Goal: Task Accomplishment & Management: Complete application form

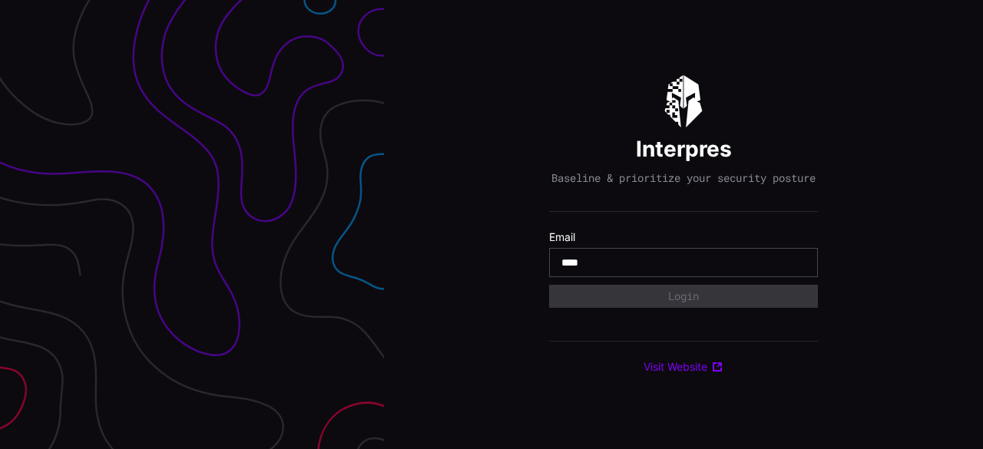
type input "**********"
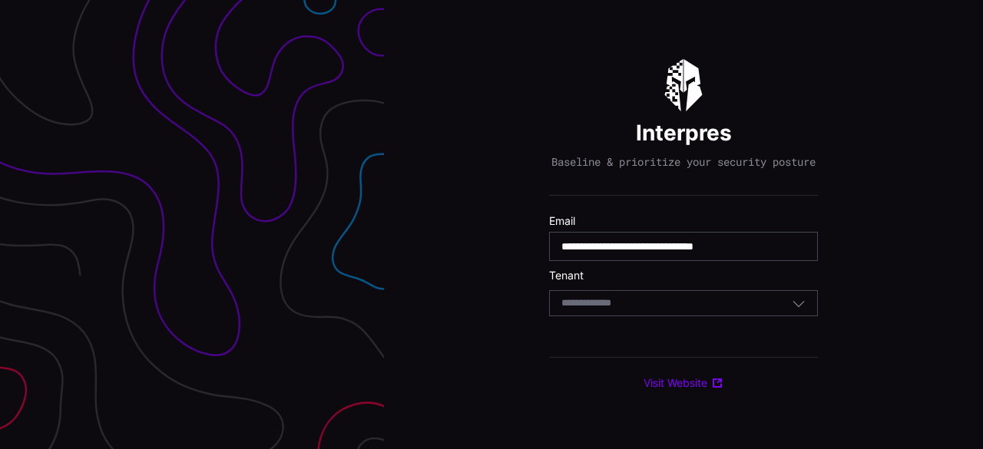
click at [676, 316] on div "Select Tenant" at bounding box center [683, 303] width 269 height 26
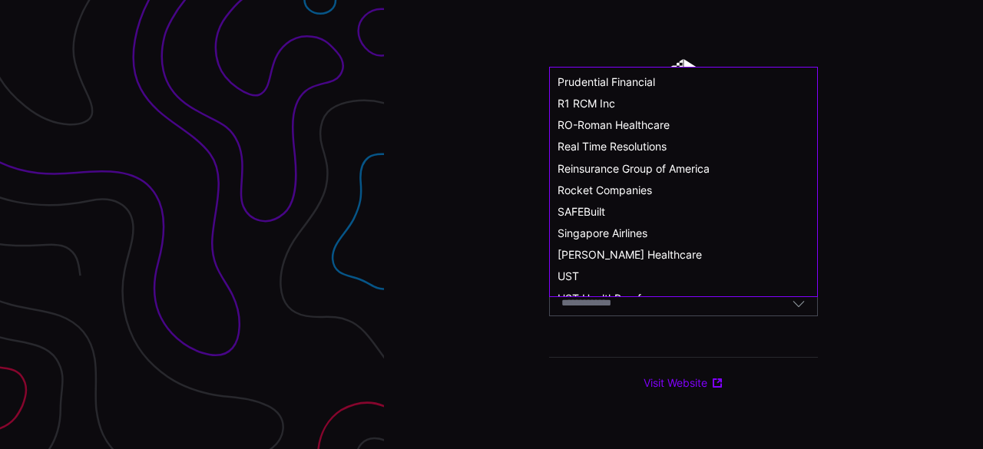
scroll to position [846, 0]
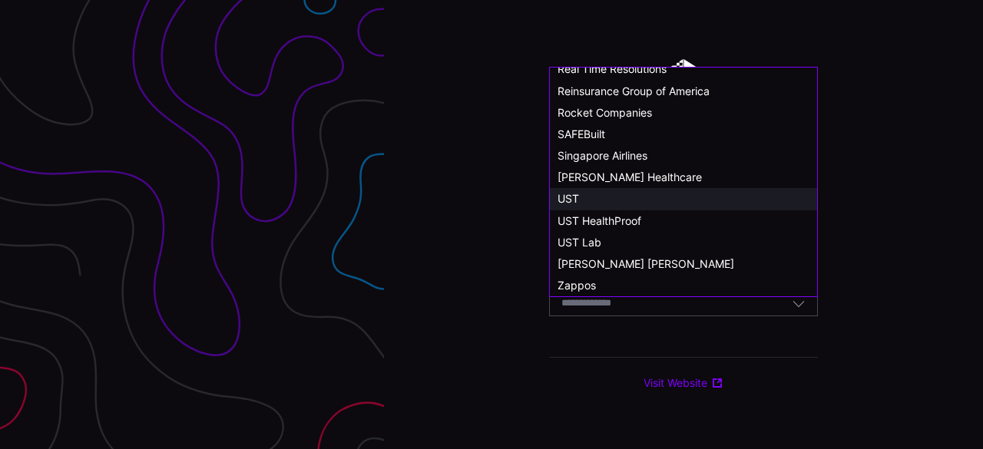
click at [592, 200] on div "UST" at bounding box center [684, 199] width 252 height 14
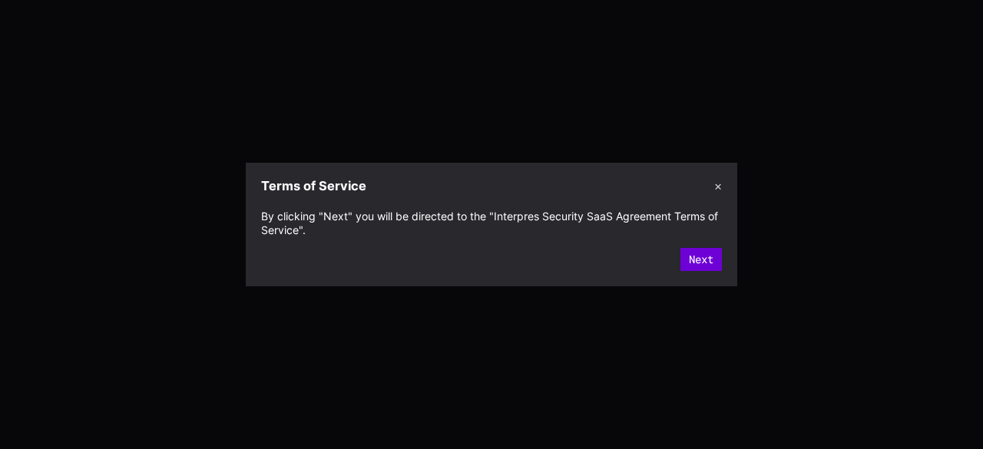
click at [702, 250] on button "Next" at bounding box center [701, 259] width 41 height 23
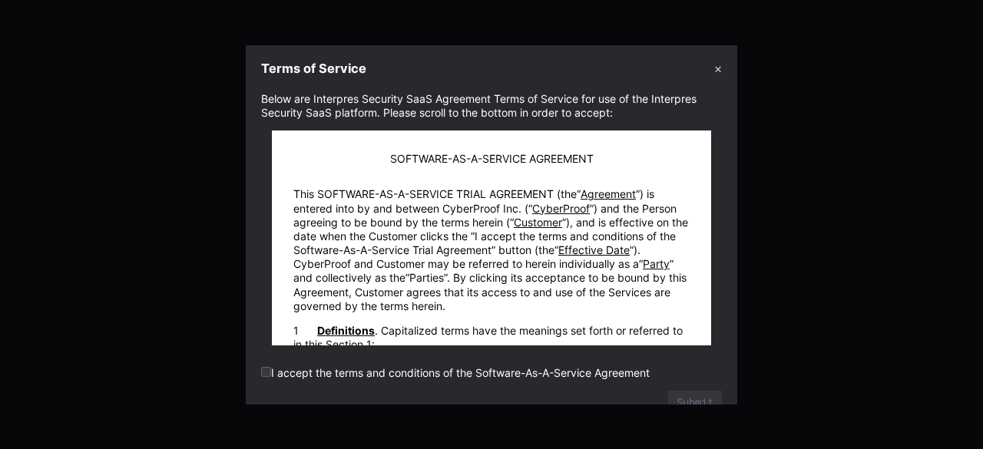
click at [260, 376] on section "Below are Interpres Security SaaS Agreement Terms of Service for use of the Int…" at bounding box center [492, 245] width 492 height 320
click at [272, 369] on label "I accept the terms and conditions of the Software-As-A-Service Agreement" at bounding box center [455, 372] width 389 height 13
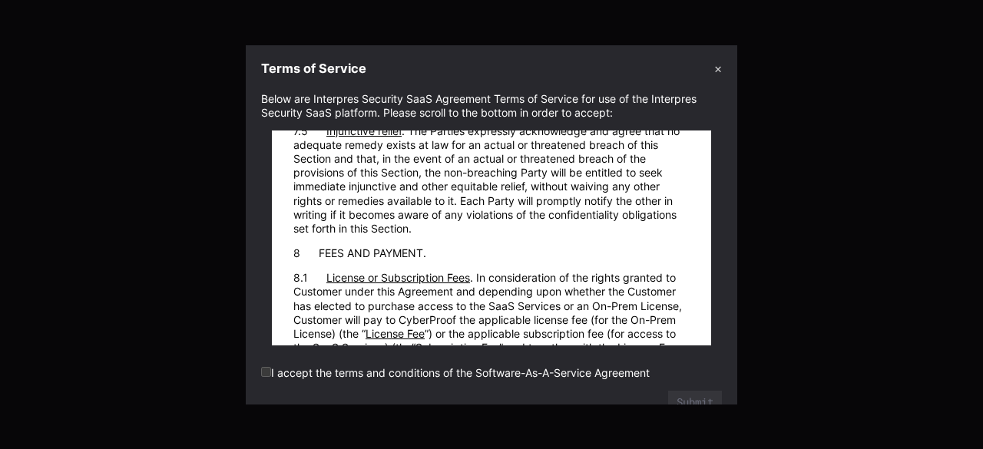
scroll to position [31431, 0]
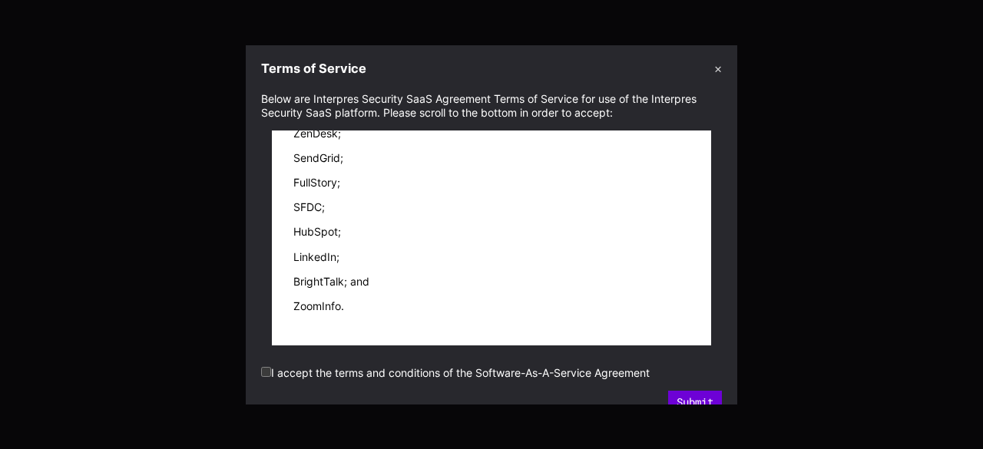
click at [708, 399] on button "Submit" at bounding box center [695, 402] width 54 height 23
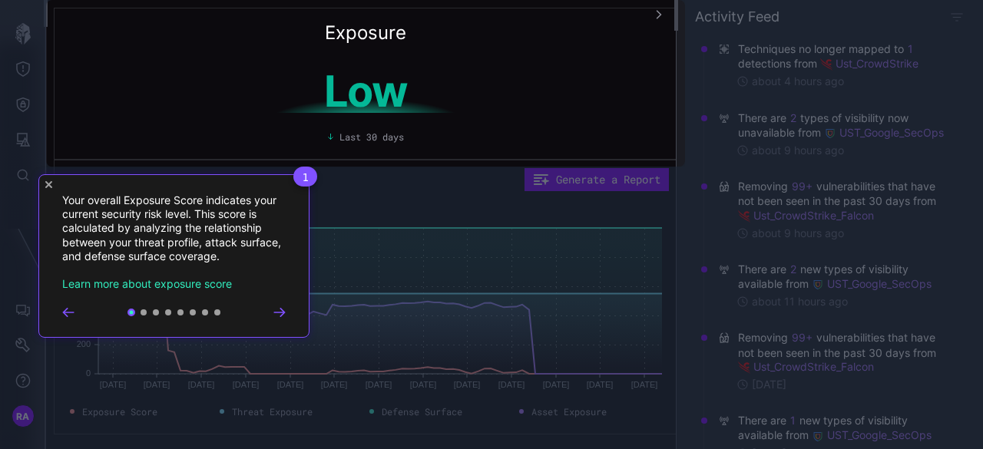
click at [46, 186] on icon "Close Tour" at bounding box center [48, 184] width 7 height 7
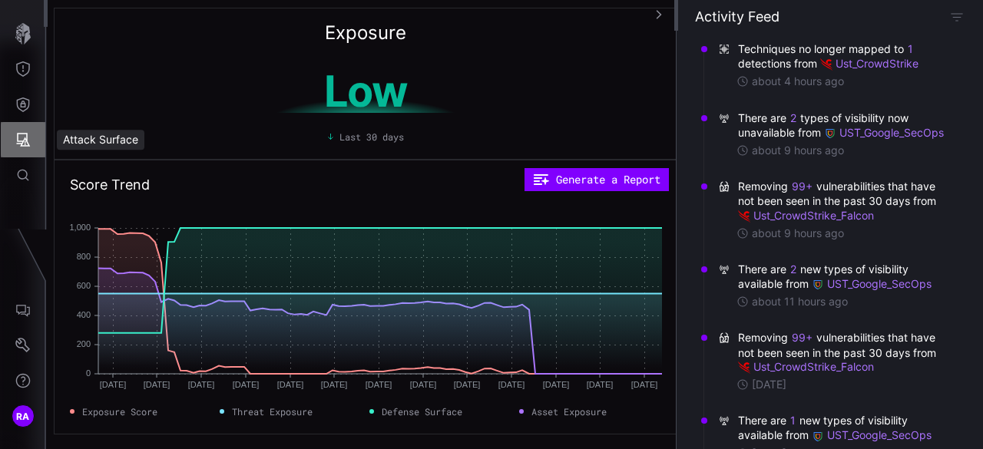
click at [27, 141] on icon "Attack Surface" at bounding box center [24, 140] width 14 height 14
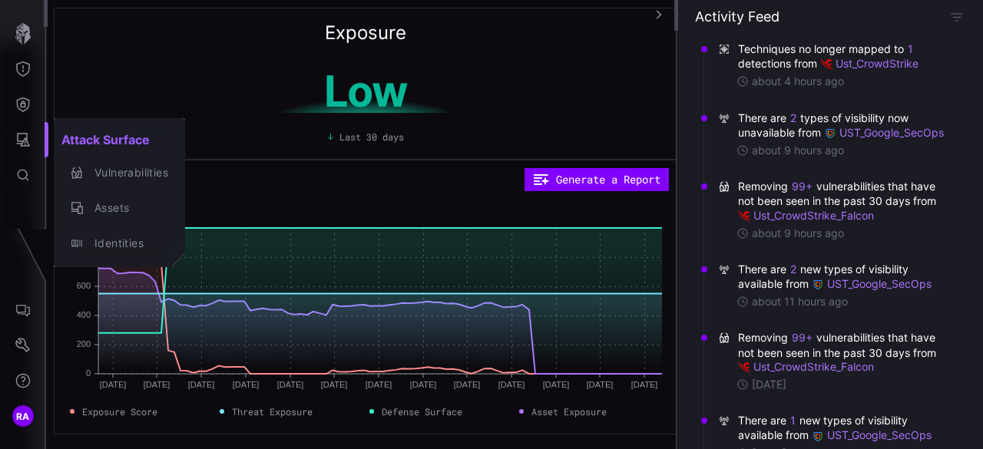
click at [23, 105] on div at bounding box center [491, 224] width 983 height 449
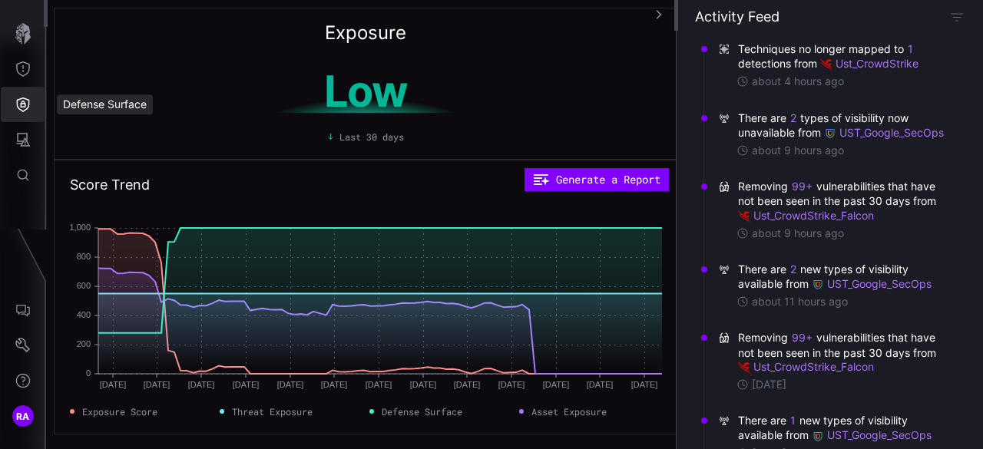
click at [23, 105] on icon "Defense Surface" at bounding box center [22, 104] width 15 height 15
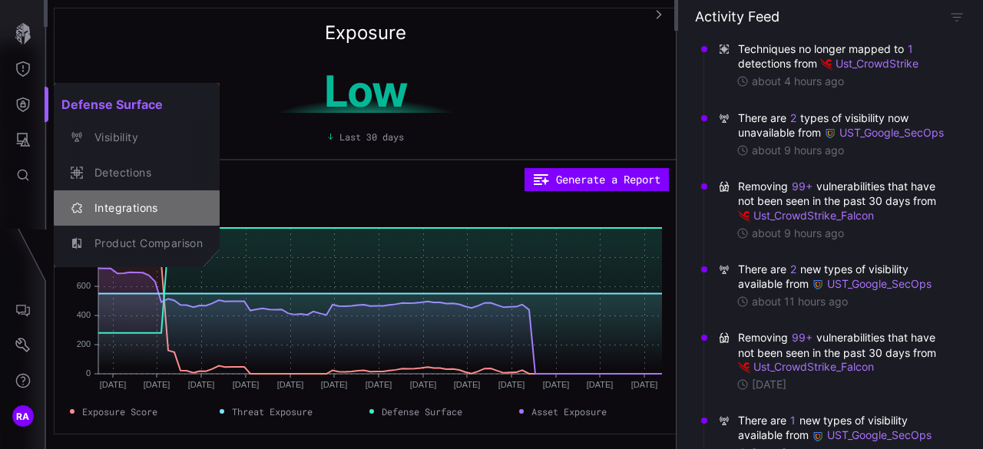
click at [126, 208] on div "Integrations" at bounding box center [145, 208] width 116 height 19
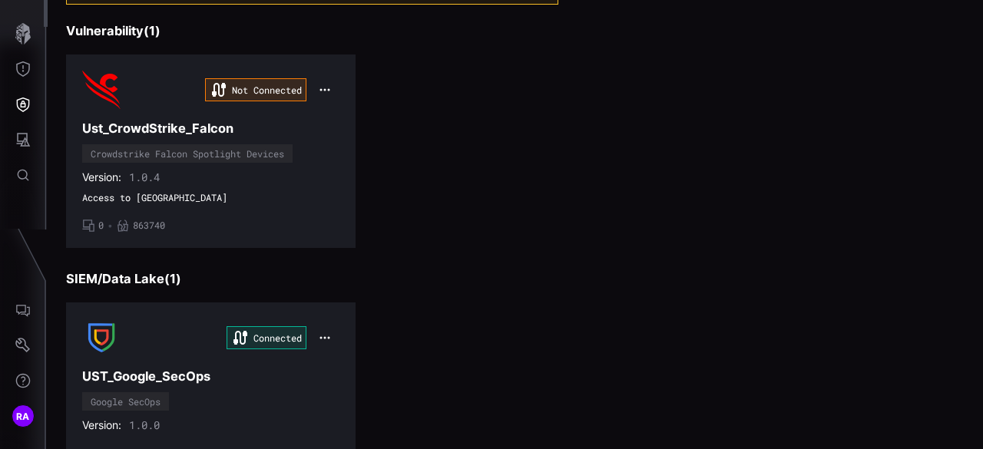
scroll to position [386, 0]
